Goal: Find specific page/section: Find specific page/section

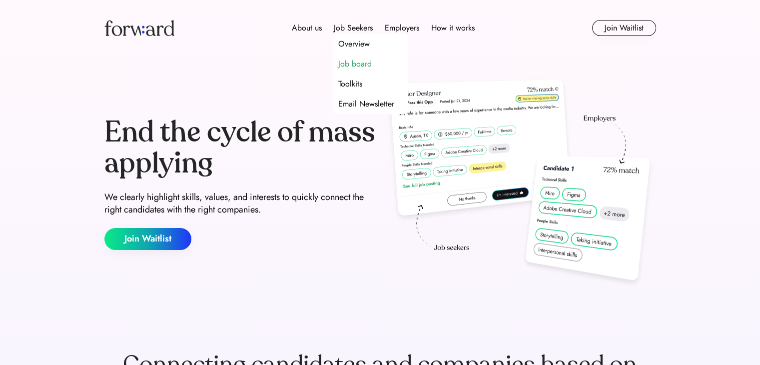
click at [362, 61] on div "Job board" at bounding box center [354, 64] width 33 height 12
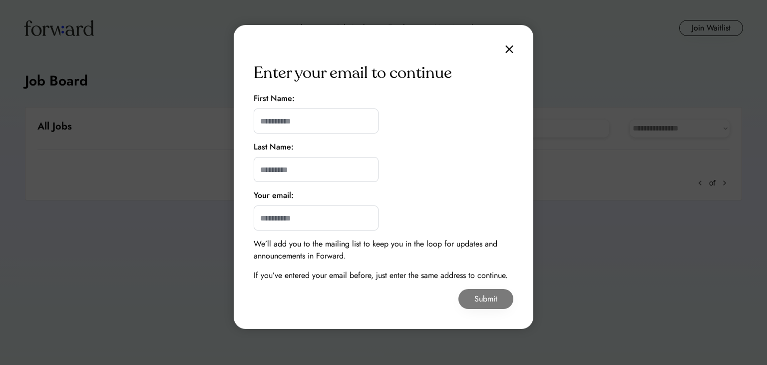
click at [507, 48] on img at bounding box center [509, 49] width 8 height 8
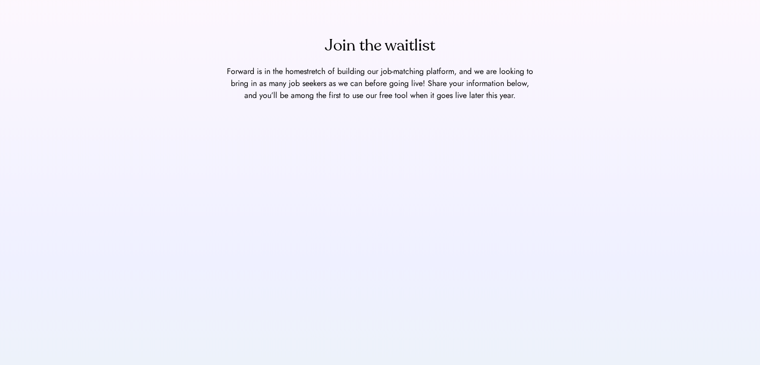
scroll to position [147, 0]
